Goal: Information Seeking & Learning: Find specific fact

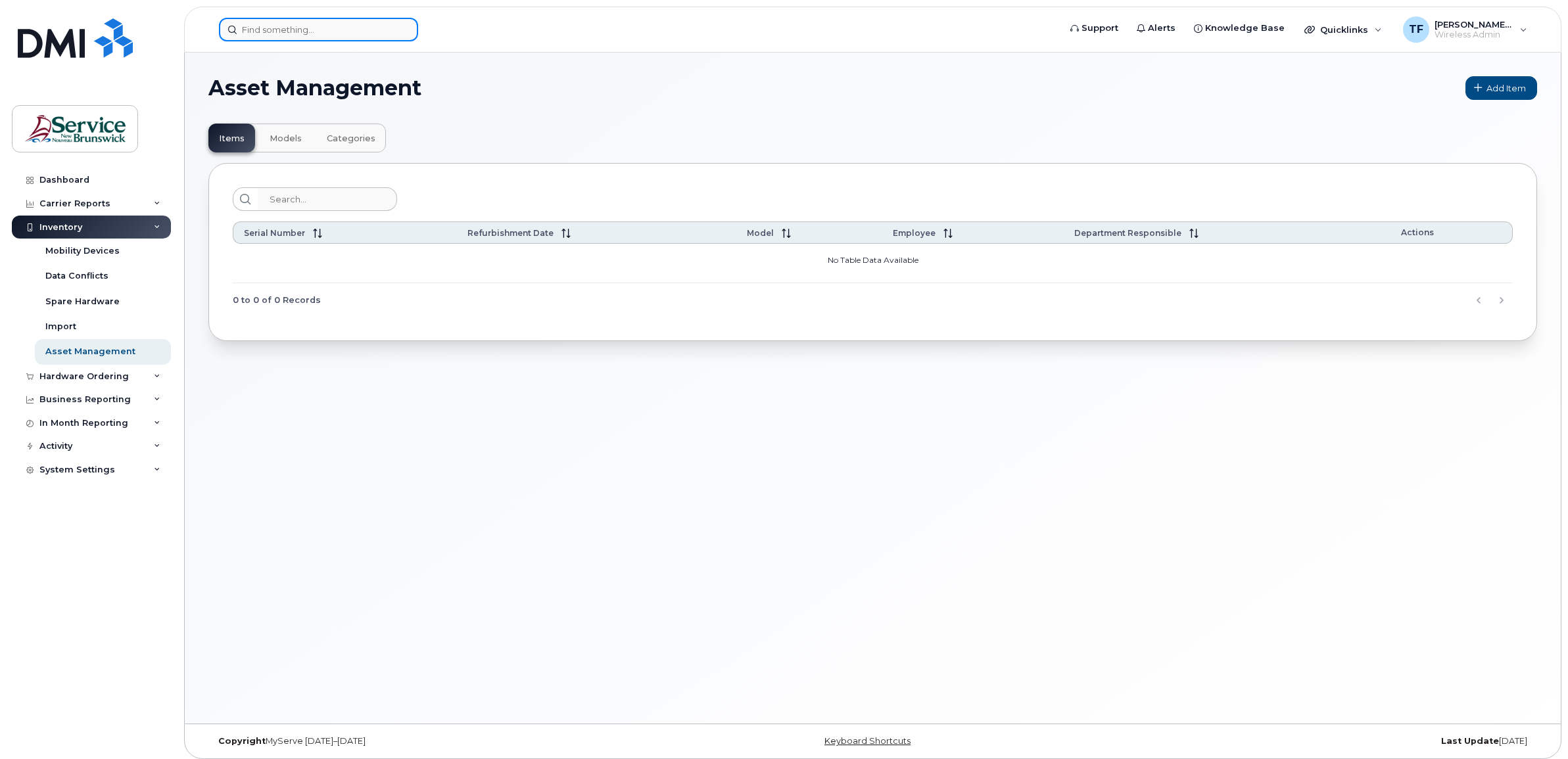
click at [295, 28] on input at bounding box center [319, 29] width 200 height 24
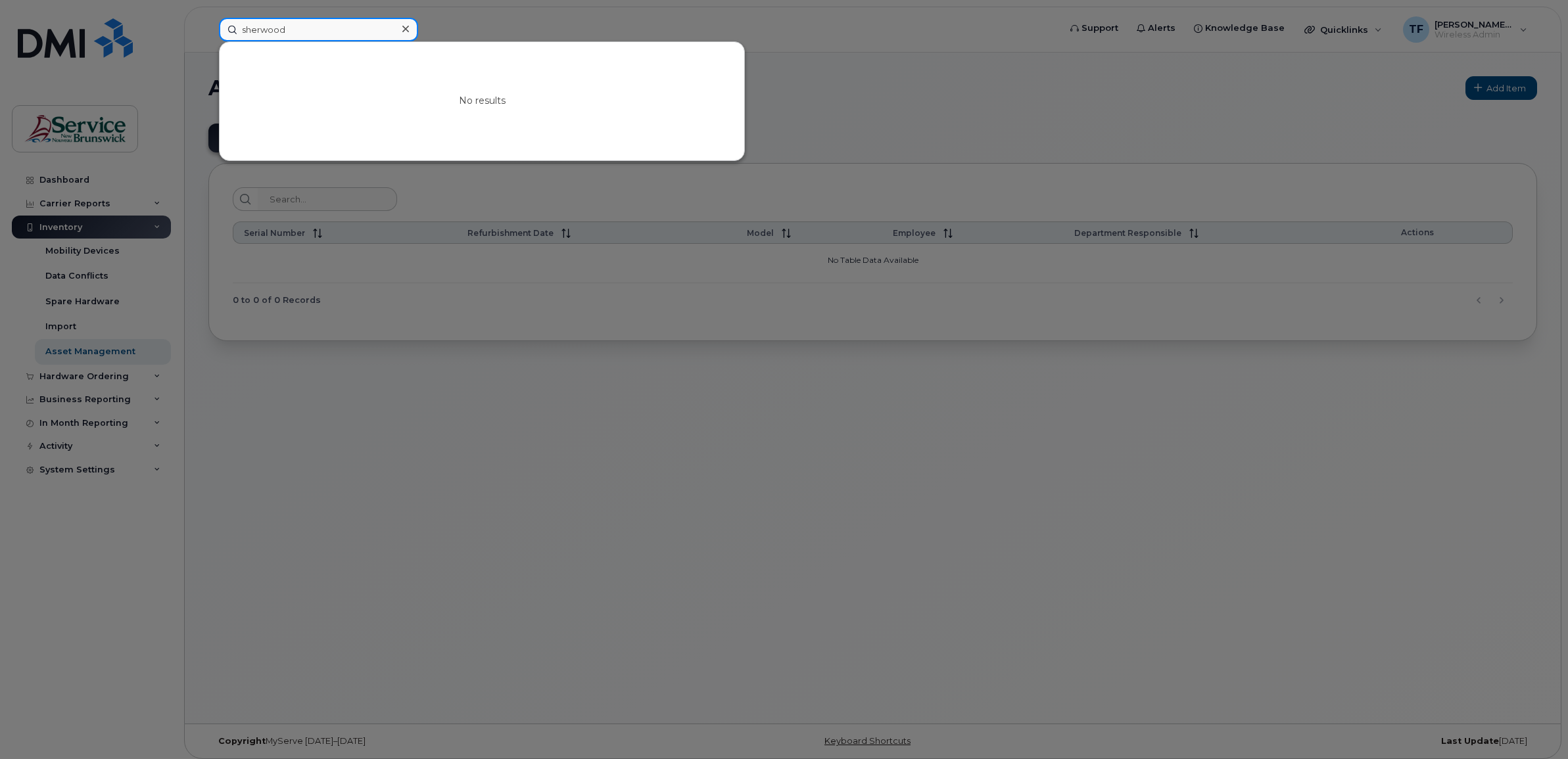
click at [266, 28] on input "sherwood" at bounding box center [319, 29] width 200 height 24
paste input "[PHONE_NUMBER]"
click at [263, 28] on input "[PHONE_NUMBER]" at bounding box center [319, 29] width 200 height 24
click at [245, 25] on input "([PHONE_NUMBER]" at bounding box center [319, 29] width 200 height 24
click at [320, 31] on input "[PHONE_NUMBER]" at bounding box center [319, 29] width 200 height 24
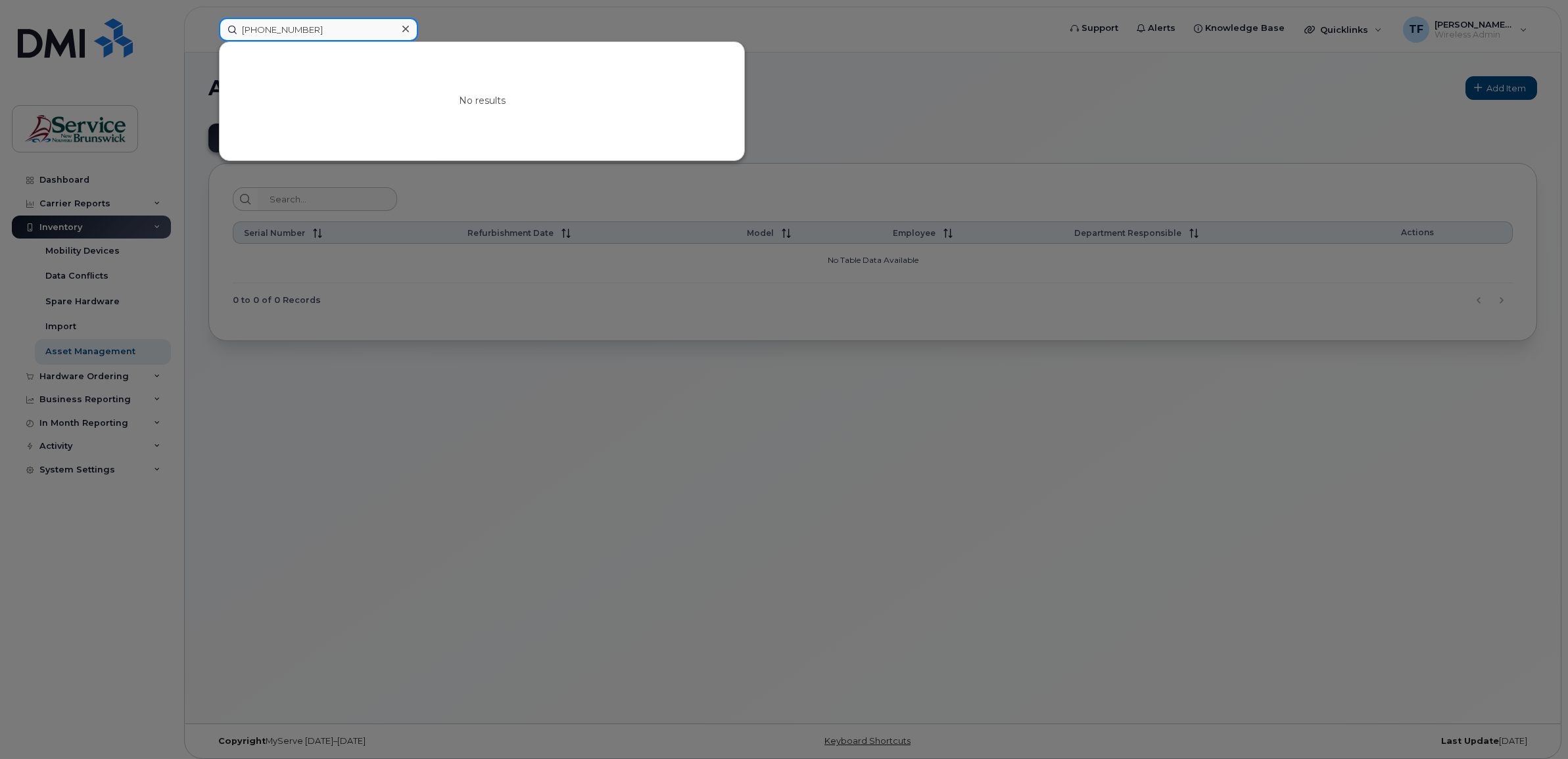
click at [259, 28] on input "[PHONE_NUMBER]" at bounding box center [319, 29] width 200 height 24
click at [283, 30] on input "5064782647" at bounding box center [319, 29] width 200 height 24
type input "5064782647"
click at [309, 18] on input "5064782647" at bounding box center [319, 29] width 200 height 24
